Goal: Task Accomplishment & Management: Complete application form

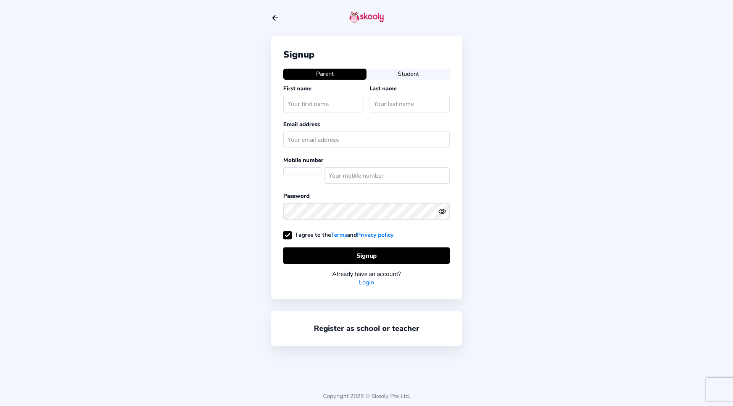
select select "US"
type input "[PERSON_NAME]"
click at [405, 100] on input "text" at bounding box center [409, 104] width 80 height 16
type input "Muamba"
select select "ZA"
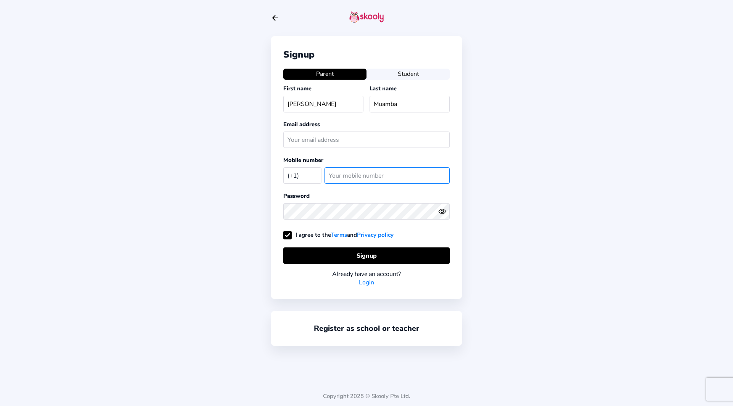
type input "825133273"
click at [352, 141] on input "text" at bounding box center [366, 140] width 166 height 16
type input "[EMAIL_ADDRESS][DOMAIN_NAME]"
click at [443, 213] on circle "eye outline" at bounding box center [442, 212] width 2 height 2
click at [443, 213] on icon "Eye Off" at bounding box center [442, 212] width 8 height 8
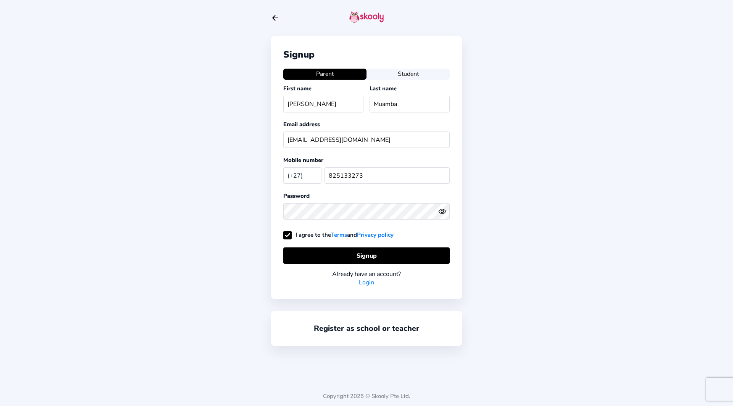
click at [401, 76] on button "Student" at bounding box center [407, 74] width 83 height 11
click at [342, 77] on button "Parent" at bounding box center [324, 74] width 83 height 11
click at [441, 212] on icon "Eye" at bounding box center [442, 212] width 8 height 8
click at [441, 212] on icon "eye off outline" at bounding box center [441, 211] width 3 height 3
click at [378, 253] on button "Signup" at bounding box center [366, 256] width 166 height 16
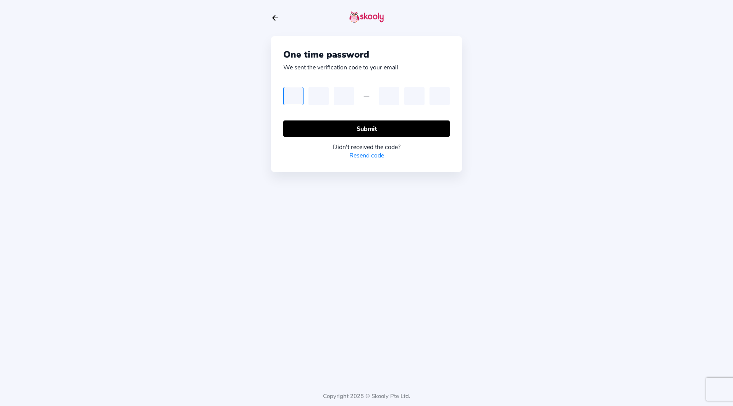
paste input "1"
type input "1"
paste input "1"
type input "1"
drag, startPoint x: 319, startPoint y: 95, endPoint x: 324, endPoint y: 95, distance: 4.3
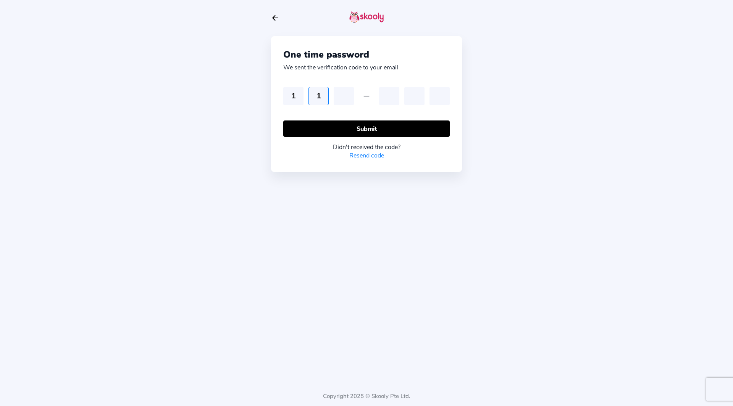
click at [321, 95] on input "1" at bounding box center [318, 96] width 20 height 18
type input "5"
type input "4"
type input "5"
type input "7"
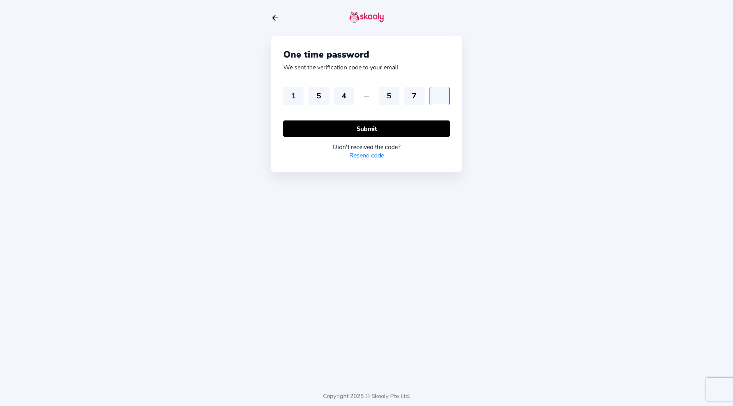
type input "4"
click at [369, 127] on button "Submit" at bounding box center [366, 129] width 166 height 16
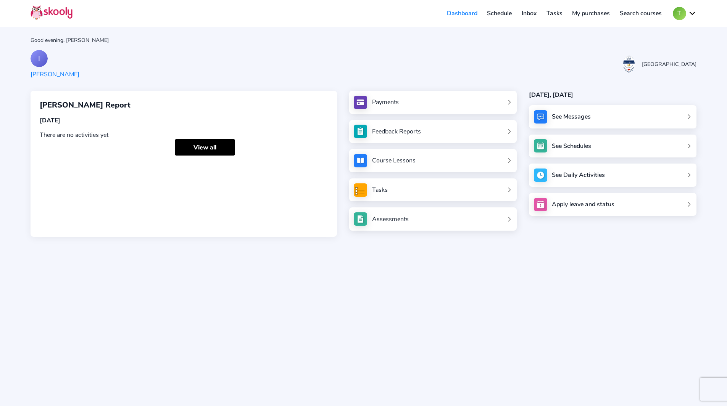
click at [382, 100] on div "Payments" at bounding box center [385, 102] width 27 height 8
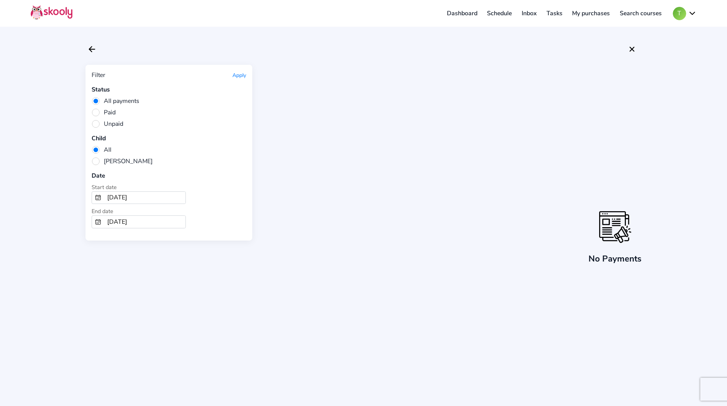
click at [142, 193] on input "[DATE]" at bounding box center [144, 198] width 81 height 12
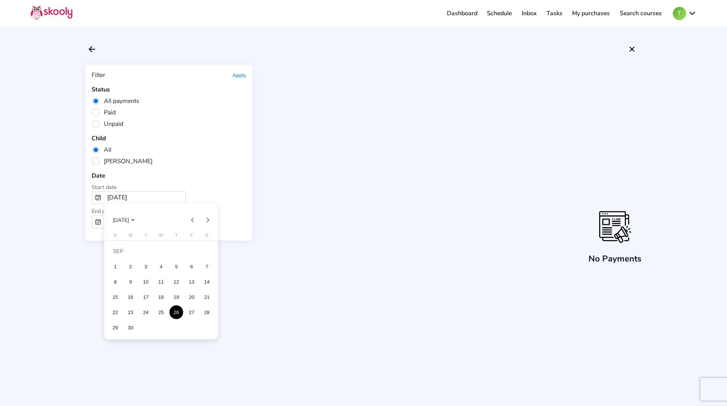
click at [135, 220] on div "Choose month and year" at bounding box center [133, 220] width 4 height 2
click at [143, 272] on div "2025" at bounding box center [148, 275] width 24 height 14
click at [118, 290] on div "SEP" at bounding box center [121, 290] width 24 height 14
click at [192, 311] on div "26" at bounding box center [192, 313] width 14 height 14
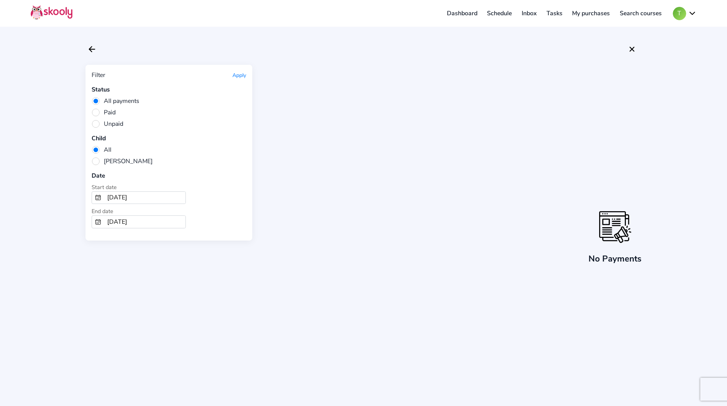
type input "[DATE]"
click at [140, 223] on input "[DATE]" at bounding box center [144, 222] width 81 height 12
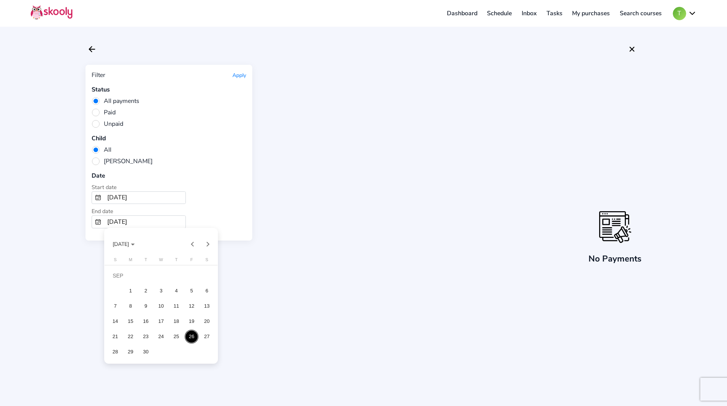
click at [98, 162] on div at bounding box center [363, 203] width 727 height 406
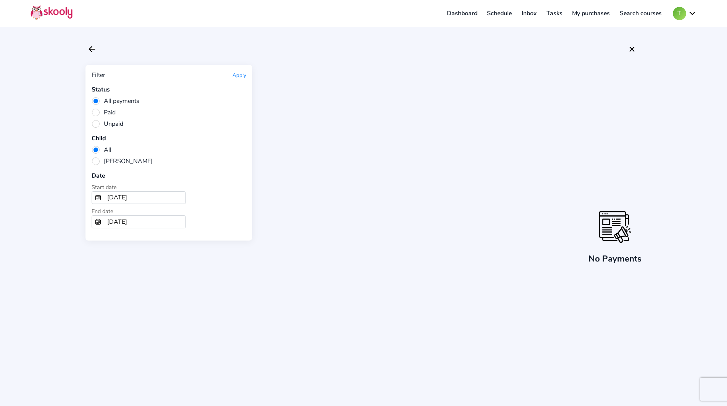
click at [97, 162] on span "[PERSON_NAME]" at bounding box center [122, 161] width 61 height 8
click at [0, 0] on input "[PERSON_NAME]" at bounding box center [0, 0] width 0 height 0
click at [315, 68] on div "Filter Apply Status All payments Paid Unpaid Child All [PERSON_NAME] Date Start…" at bounding box center [363, 237] width 556 height 345
click at [468, 15] on link "Dashboard" at bounding box center [462, 13] width 40 height 12
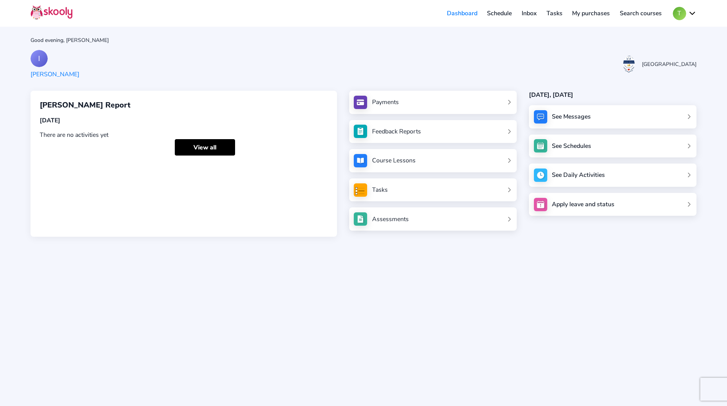
click at [502, 14] on link "Schedule" at bounding box center [499, 13] width 35 height 12
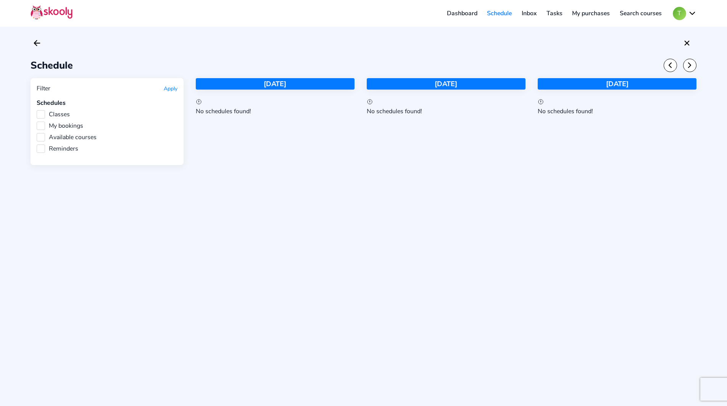
click at [531, 13] on link "Inbox" at bounding box center [529, 13] width 25 height 12
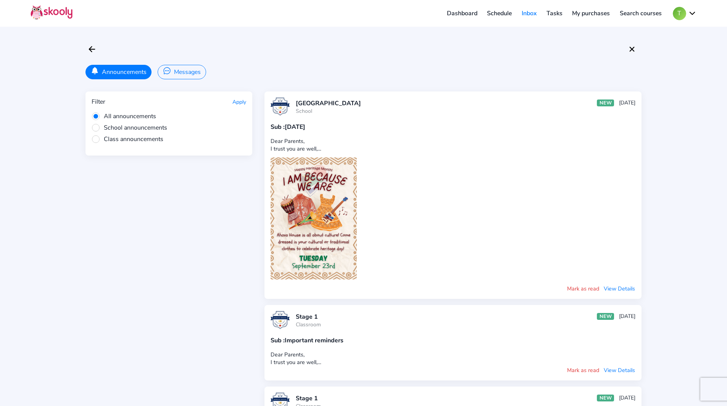
click at [456, 15] on link "Dashboard" at bounding box center [462, 13] width 40 height 12
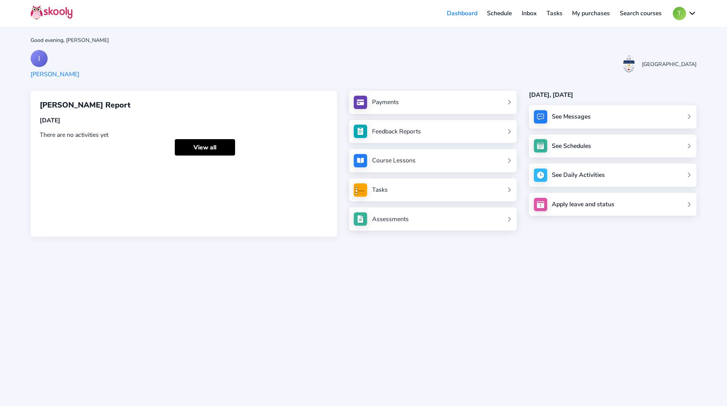
click at [402, 160] on div "Course Lessons" at bounding box center [394, 160] width 44 height 8
